Goal: Transaction & Acquisition: Purchase product/service

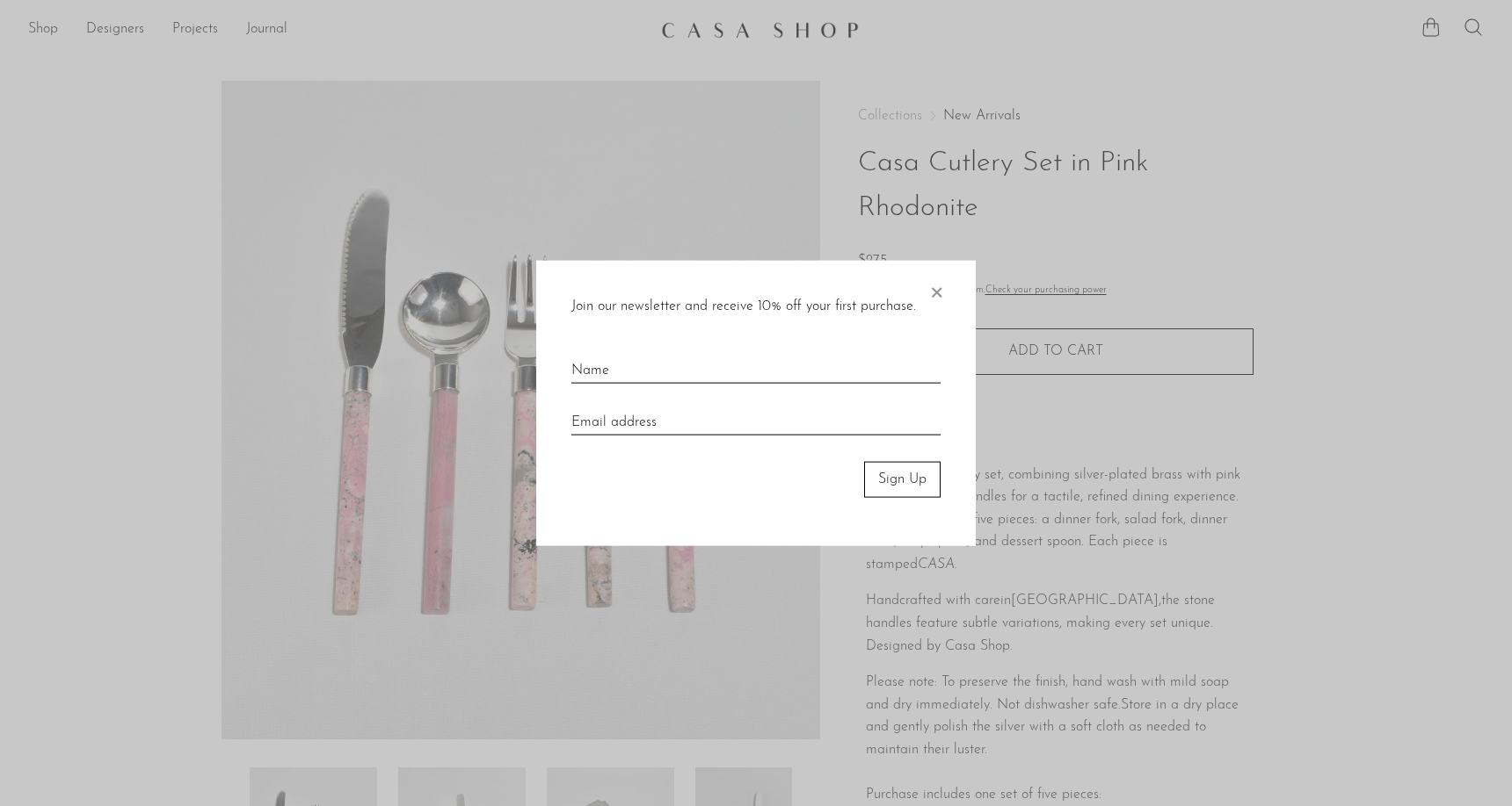
click at [939, 283] on span "×" at bounding box center [936, 289] width 18 height 56
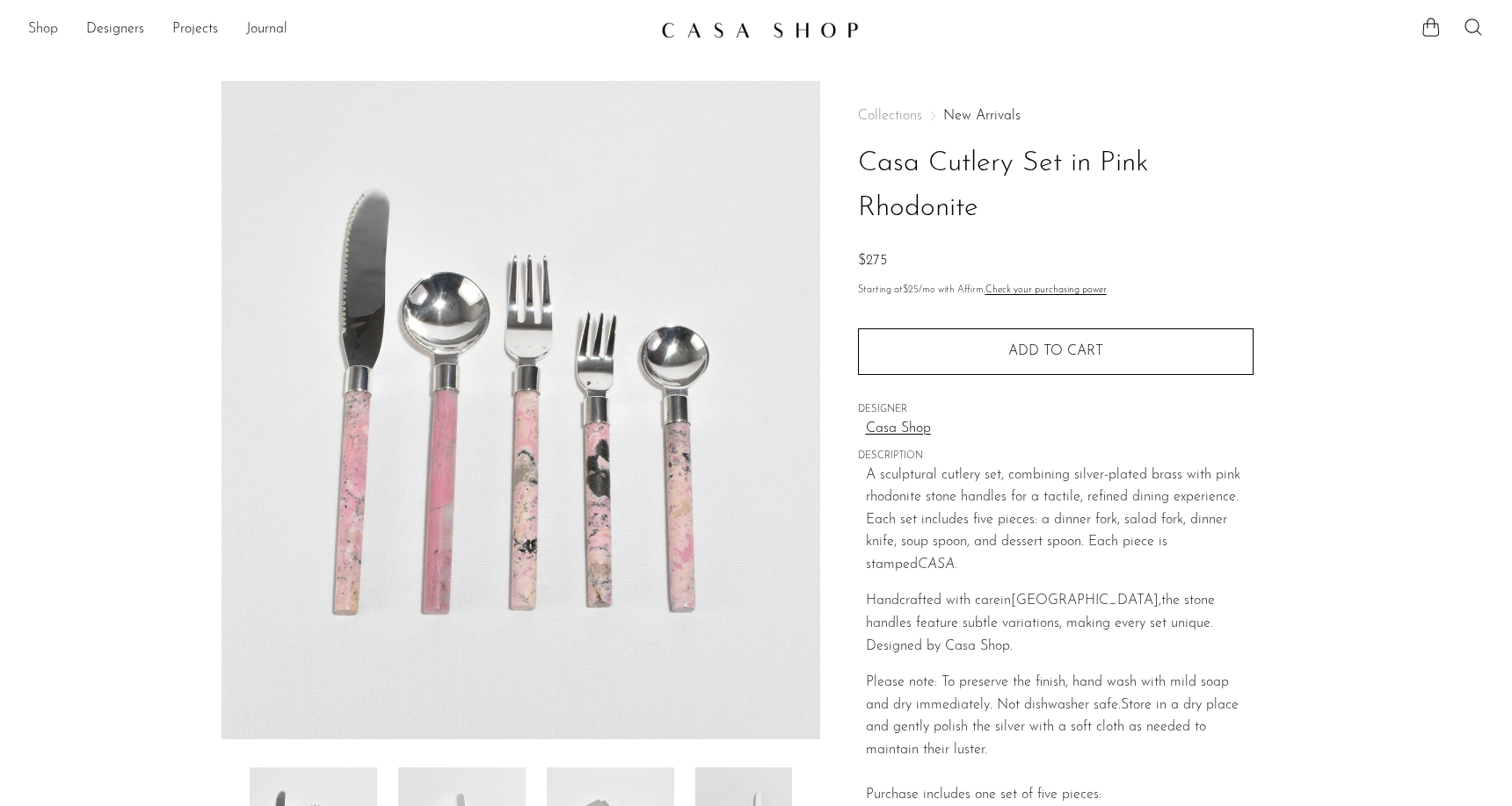
click at [39, 22] on link "Shop" at bounding box center [43, 29] width 30 height 22
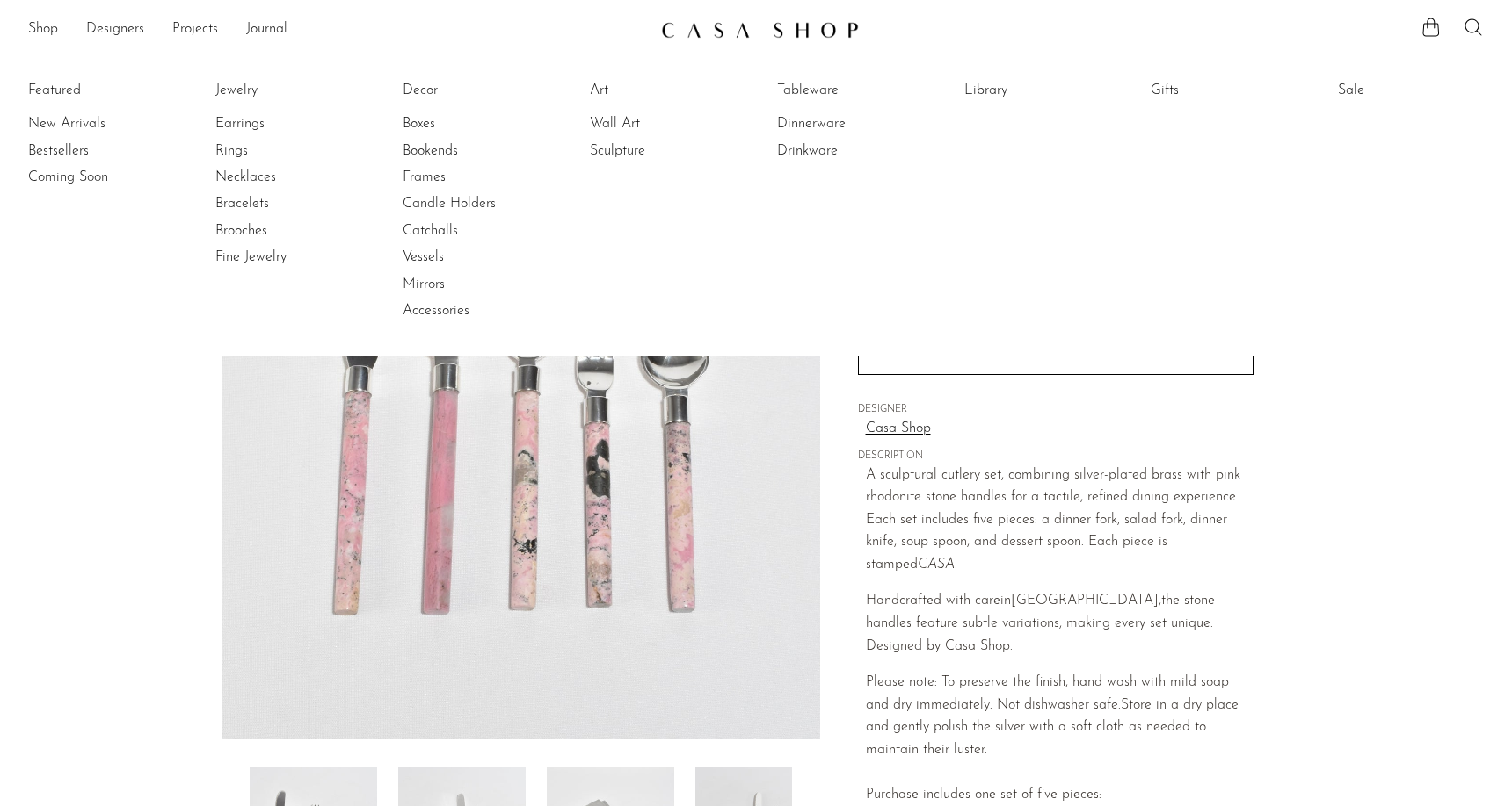
click at [1071, 513] on p "A sculptural cutlery set, combining silver-plated brass with pink rhodonite sto…" at bounding box center [1060, 520] width 388 height 112
